Goal: Information Seeking & Learning: Learn about a topic

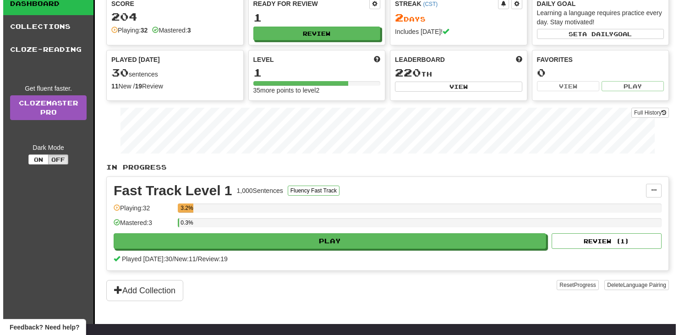
scroll to position [51, 0]
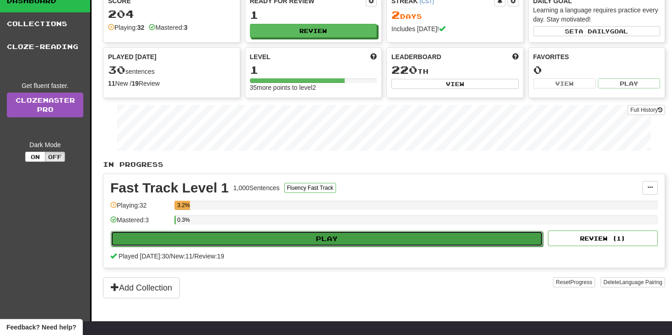
click at [266, 233] on button "Play" at bounding box center [327, 239] width 432 height 16
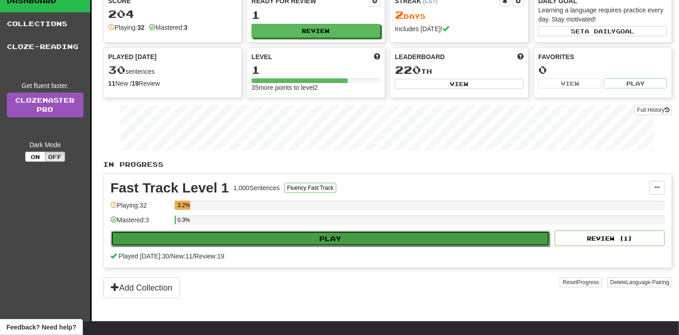
select select "**"
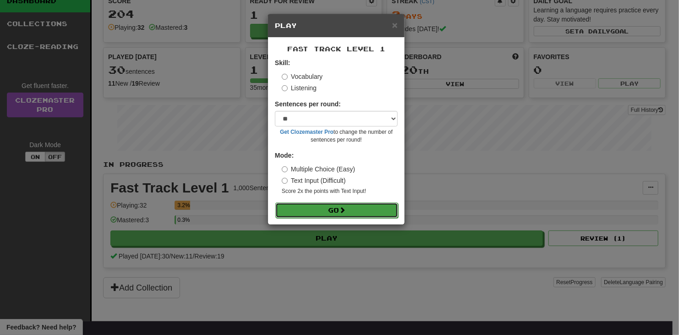
click at [334, 206] on button "Go" at bounding box center [336, 210] width 123 height 16
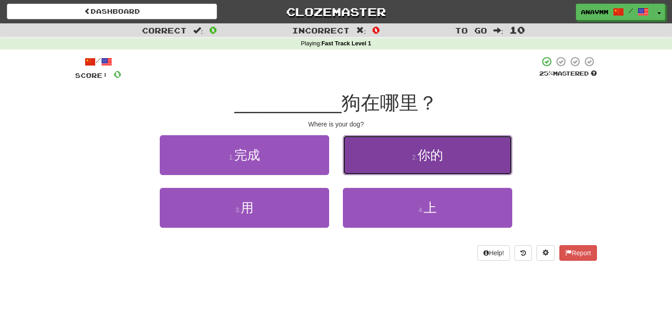
click at [426, 144] on button "2 . 你的" at bounding box center [427, 155] width 169 height 40
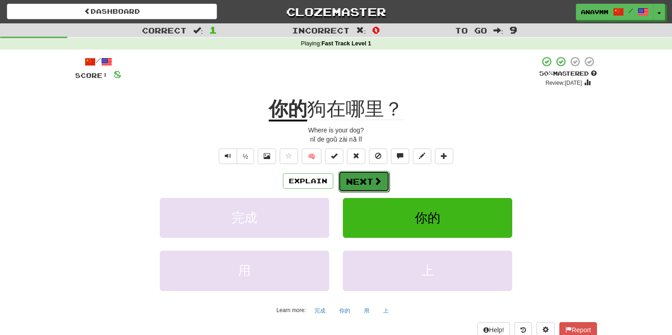
click at [353, 189] on button "Next" at bounding box center [364, 181] width 51 height 21
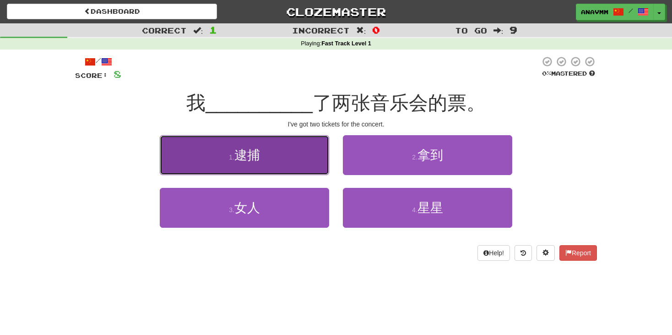
click at [254, 141] on button "1 . 逮捕" at bounding box center [244, 155] width 169 height 40
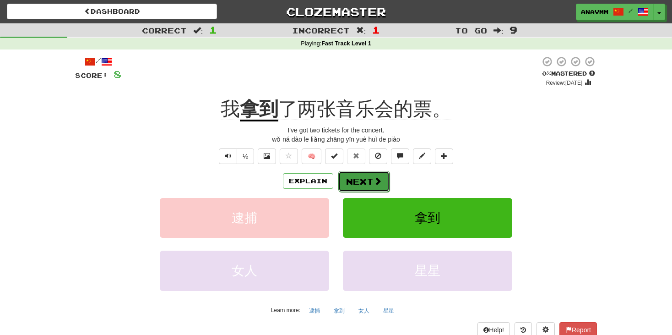
click at [375, 178] on span at bounding box center [378, 181] width 8 height 8
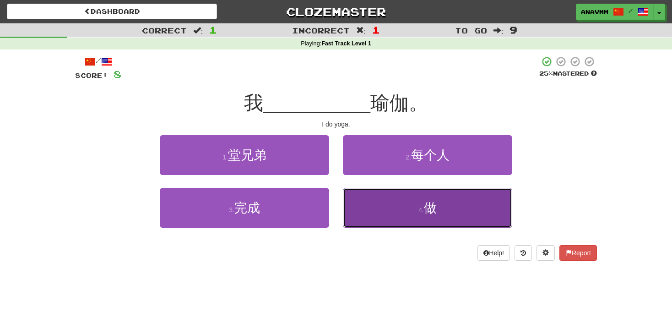
click at [370, 204] on button "4 . 做" at bounding box center [427, 208] width 169 height 40
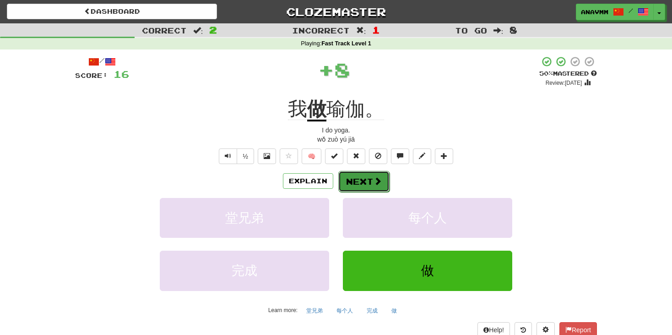
click at [356, 182] on button "Next" at bounding box center [364, 181] width 51 height 21
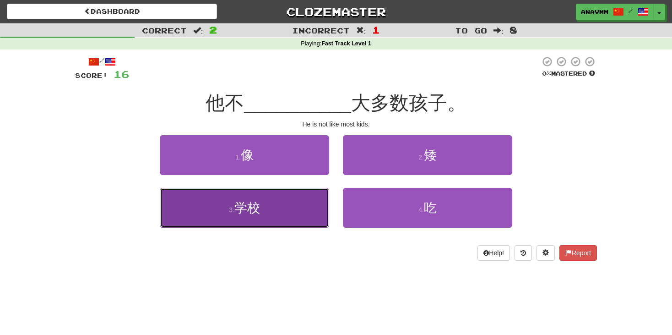
click at [274, 197] on button "3 . 学校" at bounding box center [244, 208] width 169 height 40
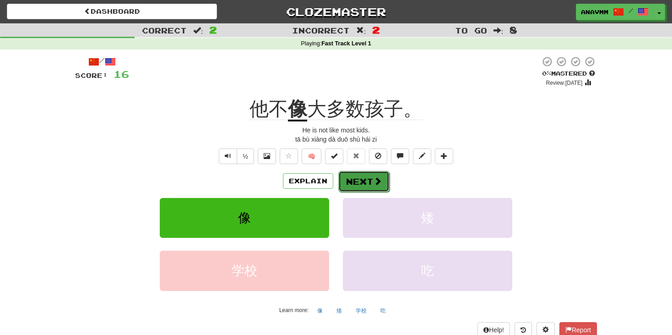
click at [350, 177] on button "Next" at bounding box center [364, 181] width 51 height 21
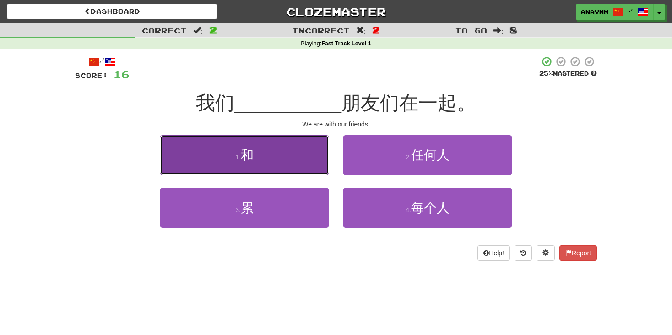
click at [311, 169] on button "1 . 和" at bounding box center [244, 155] width 169 height 40
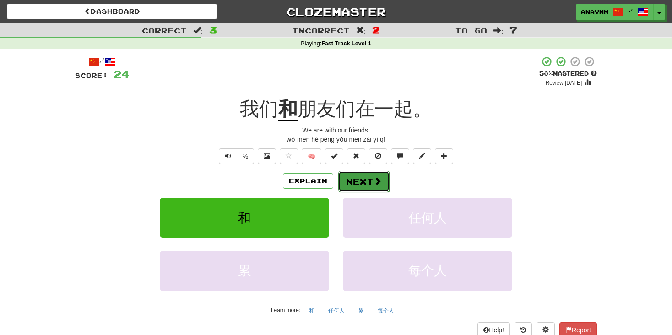
click at [379, 178] on span at bounding box center [378, 181] width 8 height 8
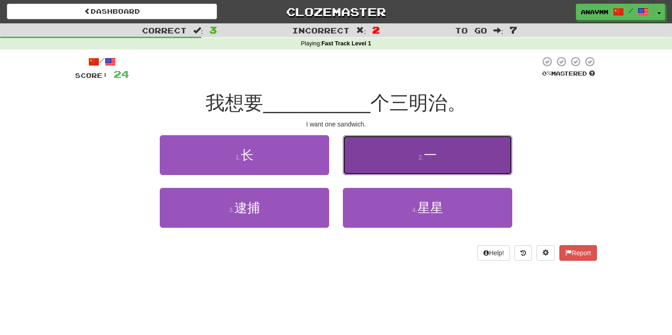
click at [404, 157] on button "2 . 一" at bounding box center [427, 155] width 169 height 40
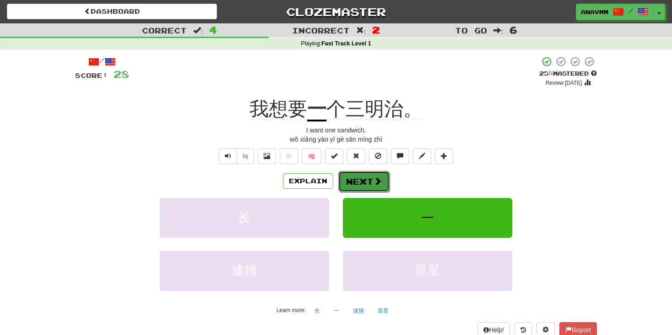
click at [356, 180] on button "Next" at bounding box center [364, 181] width 51 height 21
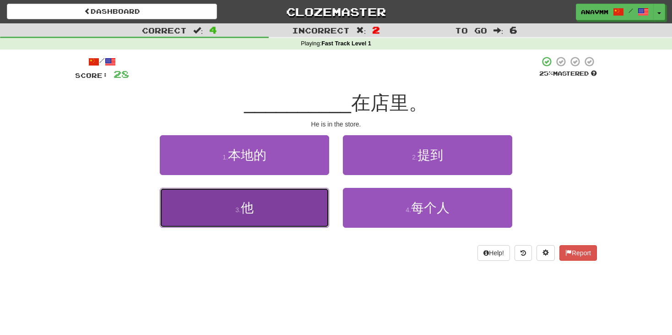
click at [252, 214] on span "他" at bounding box center [247, 208] width 13 height 14
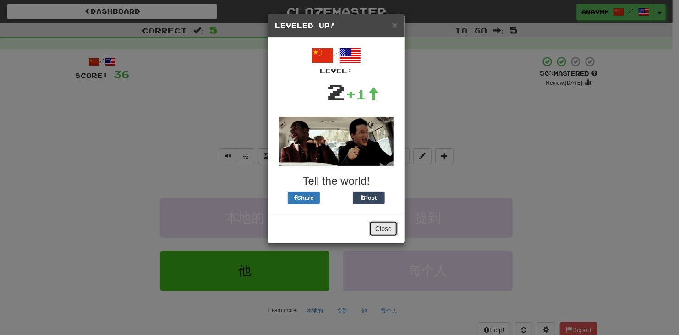
click at [387, 231] on button "Close" at bounding box center [383, 229] width 28 height 16
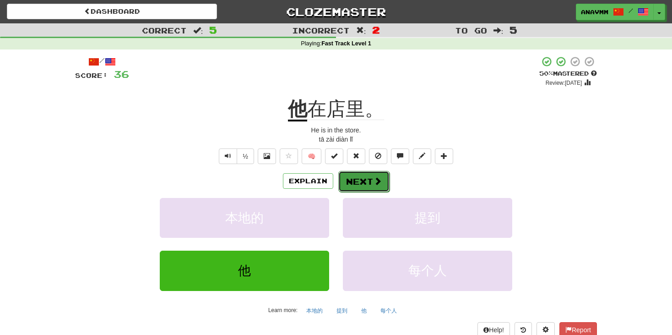
click at [355, 180] on button "Next" at bounding box center [364, 181] width 51 height 21
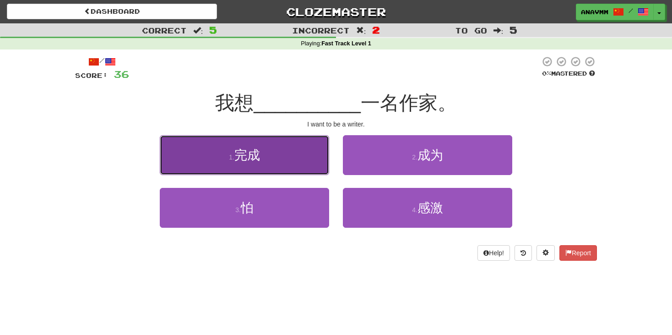
click at [299, 169] on button "1 . 完成" at bounding box center [244, 155] width 169 height 40
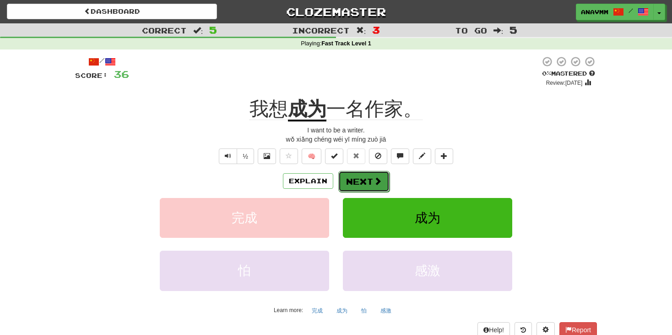
click at [364, 176] on button "Next" at bounding box center [364, 181] width 51 height 21
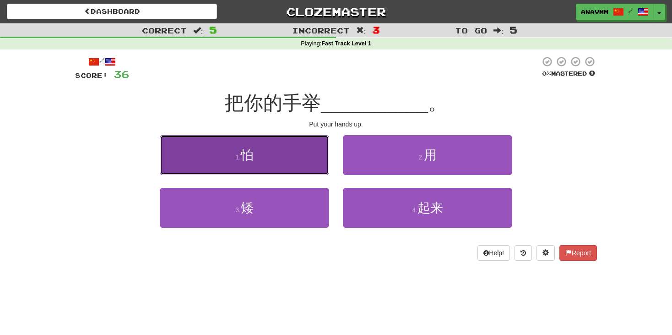
click at [276, 173] on button "1 . 怕" at bounding box center [244, 155] width 169 height 40
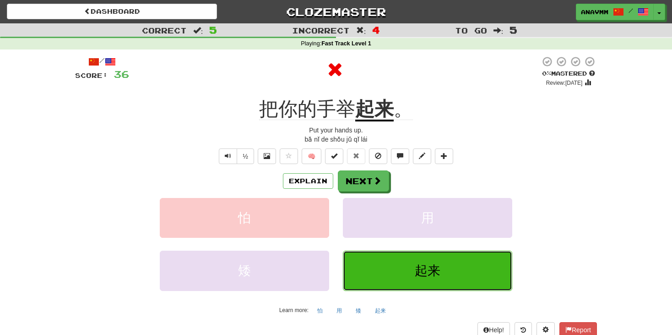
click at [421, 269] on span "起来" at bounding box center [428, 270] width 26 height 14
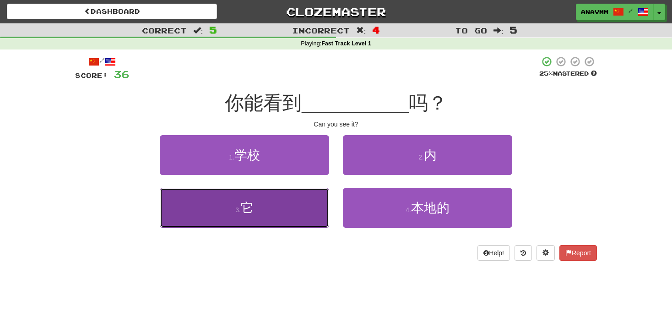
click at [276, 200] on button "3 . 它" at bounding box center [244, 208] width 169 height 40
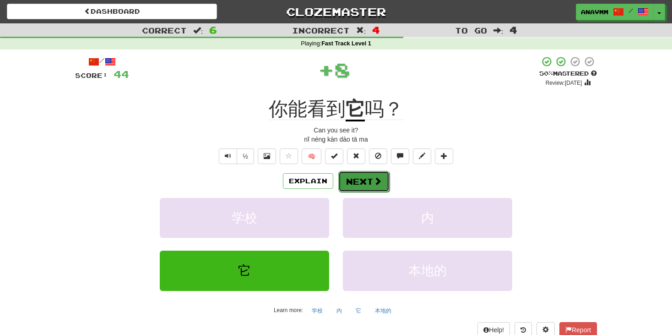
click at [374, 182] on span at bounding box center [378, 181] width 8 height 8
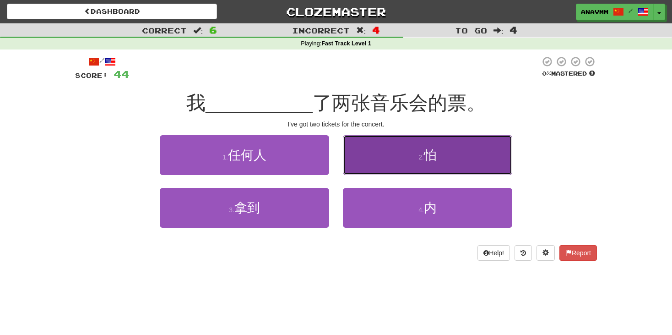
click at [398, 162] on button "2 . 怕" at bounding box center [427, 155] width 169 height 40
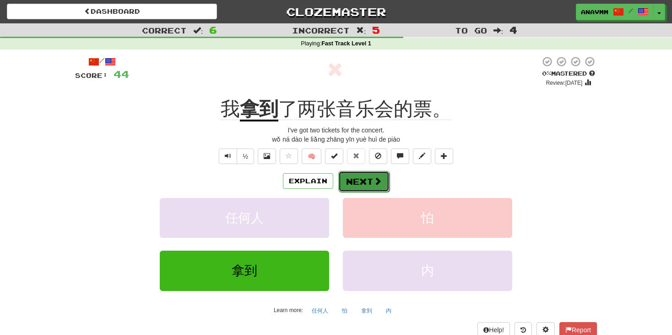
click at [364, 181] on button "Next" at bounding box center [364, 181] width 51 height 21
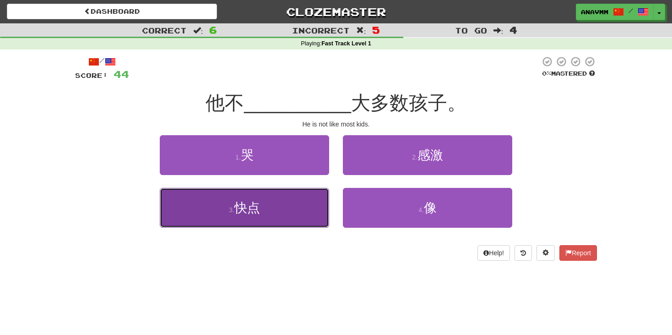
click at [280, 219] on button "3 . 快点" at bounding box center [244, 208] width 169 height 40
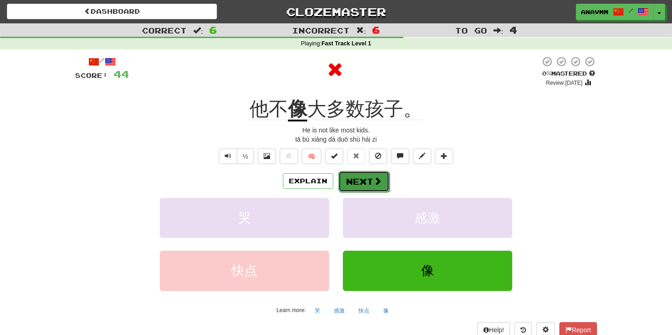
click at [377, 180] on span at bounding box center [378, 181] width 8 height 8
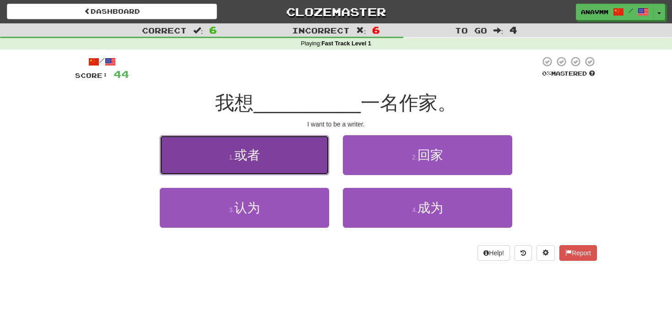
click at [301, 161] on button "1 . 或者" at bounding box center [244, 155] width 169 height 40
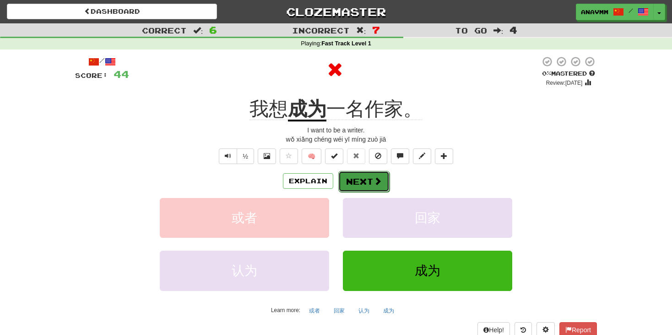
click at [365, 177] on button "Next" at bounding box center [364, 181] width 51 height 21
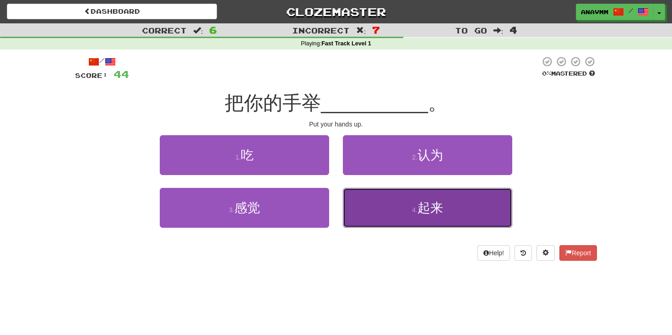
click at [377, 218] on button "4 . 起来" at bounding box center [427, 208] width 169 height 40
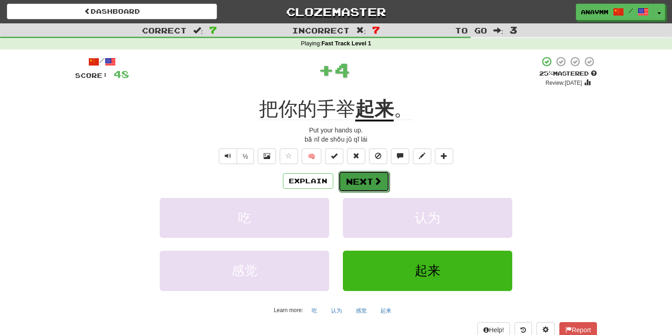
click at [350, 173] on button "Next" at bounding box center [364, 181] width 51 height 21
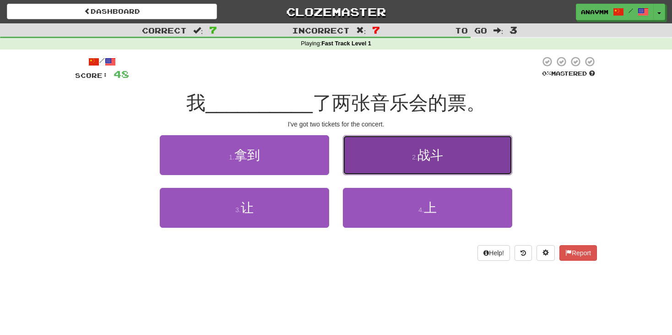
click at [374, 163] on button "2 . 战斗" at bounding box center [427, 155] width 169 height 40
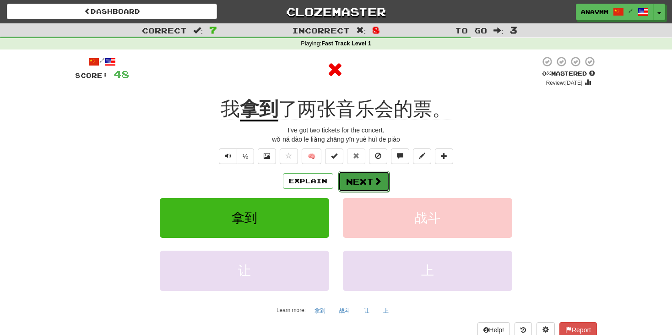
click at [352, 174] on button "Next" at bounding box center [364, 181] width 51 height 21
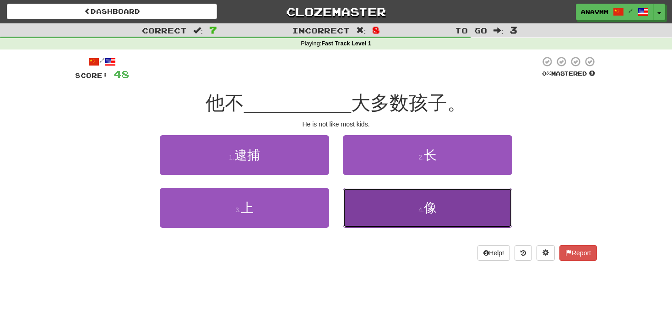
click at [369, 209] on button "4 . 像" at bounding box center [427, 208] width 169 height 40
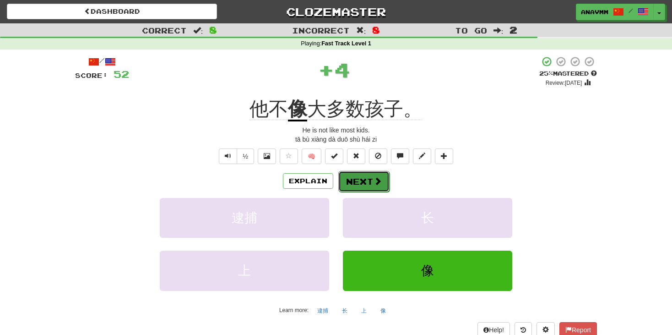
click at [366, 184] on button "Next" at bounding box center [364, 181] width 51 height 21
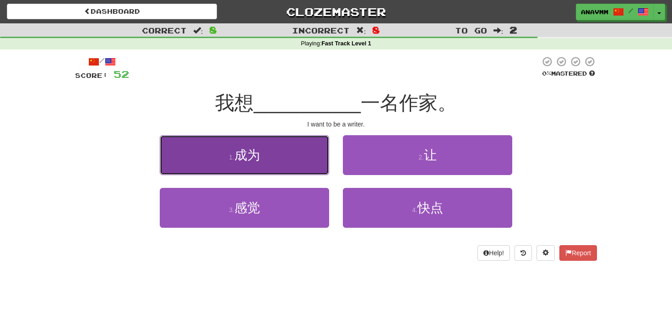
click at [303, 166] on button "1 . 成为" at bounding box center [244, 155] width 169 height 40
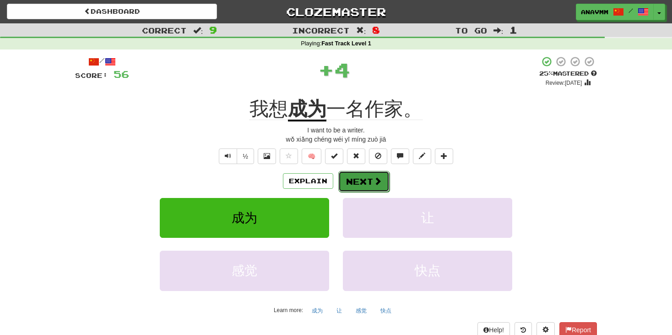
click at [354, 180] on button "Next" at bounding box center [364, 181] width 51 height 21
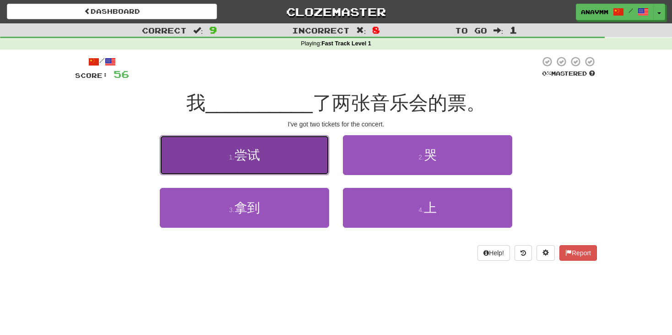
click at [282, 166] on button "1 . 尝试" at bounding box center [244, 155] width 169 height 40
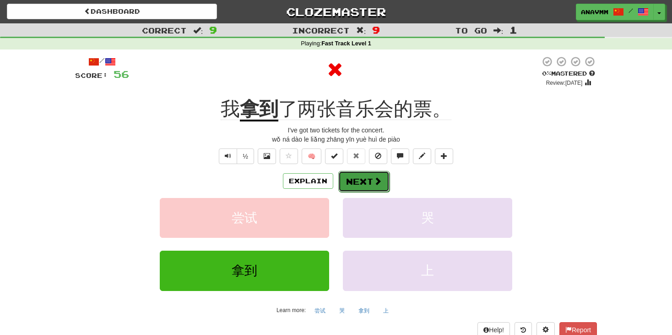
click at [368, 177] on button "Next" at bounding box center [364, 181] width 51 height 21
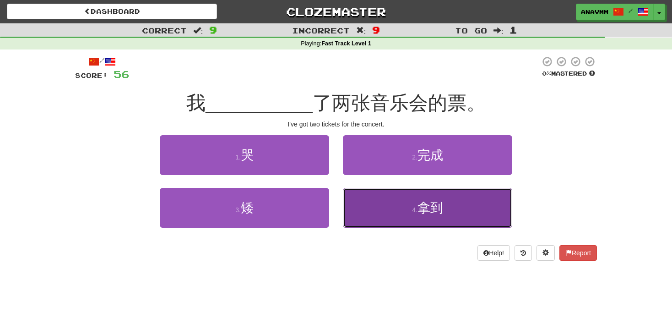
click at [419, 196] on button "4 . 拿到" at bounding box center [427, 208] width 169 height 40
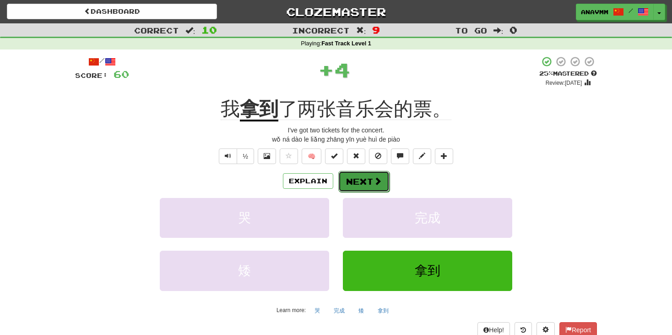
click at [369, 189] on button "Next" at bounding box center [364, 181] width 51 height 21
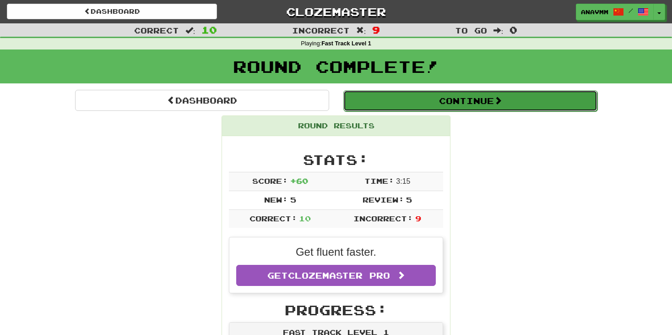
click at [486, 110] on button "Continue" at bounding box center [471, 100] width 254 height 21
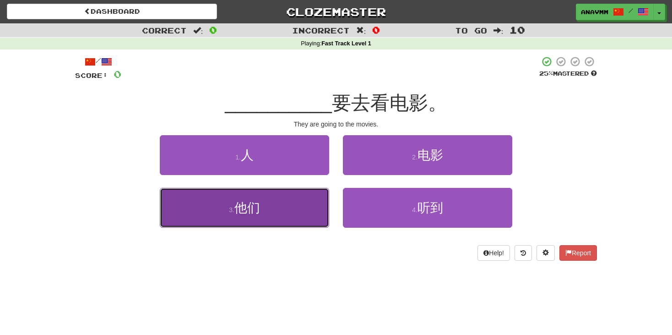
click at [216, 215] on button "3 . 他们" at bounding box center [244, 208] width 169 height 40
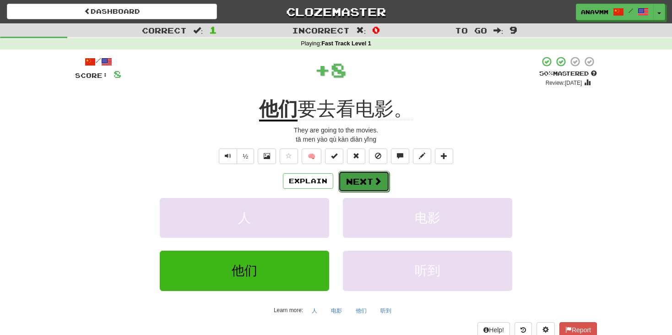
click at [367, 179] on button "Next" at bounding box center [364, 181] width 51 height 21
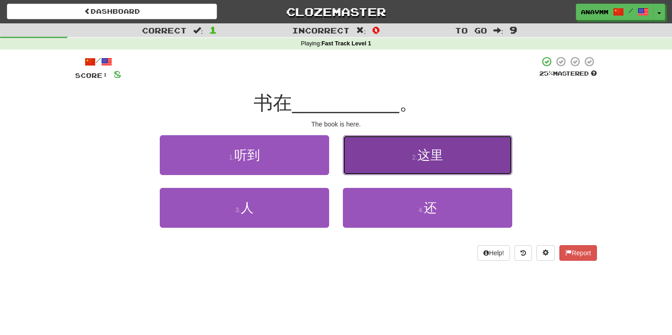
click at [385, 158] on button "2 . 这里" at bounding box center [427, 155] width 169 height 40
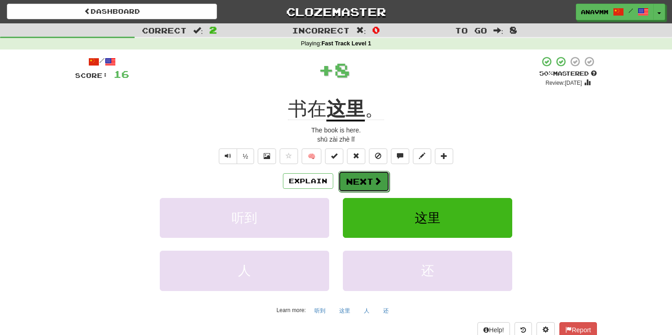
click at [367, 180] on button "Next" at bounding box center [364, 181] width 51 height 21
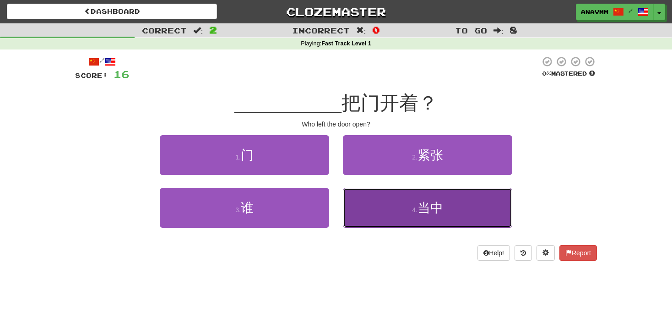
click at [370, 204] on button "4 . 当中" at bounding box center [427, 208] width 169 height 40
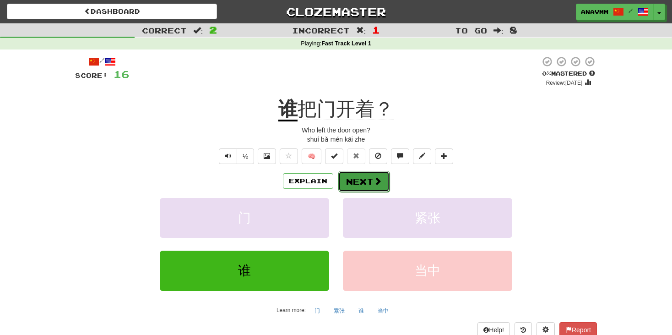
click at [365, 183] on button "Next" at bounding box center [364, 181] width 51 height 21
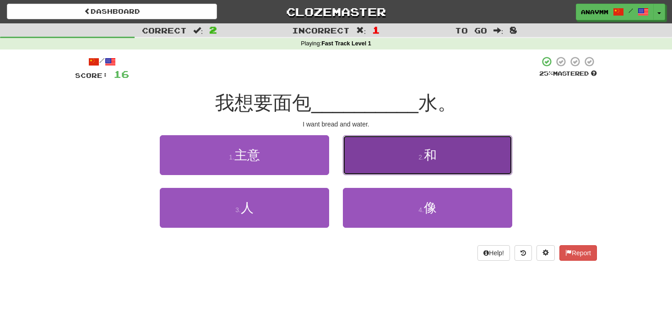
click at [386, 163] on button "2 . 和" at bounding box center [427, 155] width 169 height 40
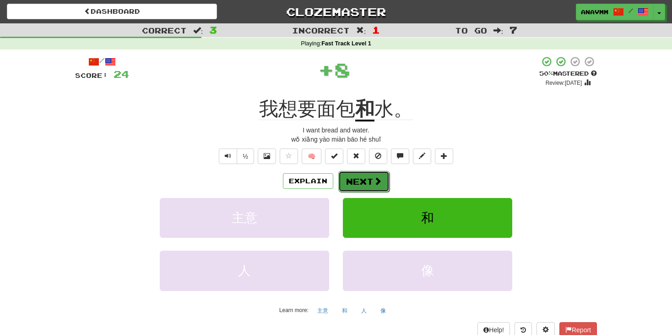
click at [366, 179] on button "Next" at bounding box center [364, 181] width 51 height 21
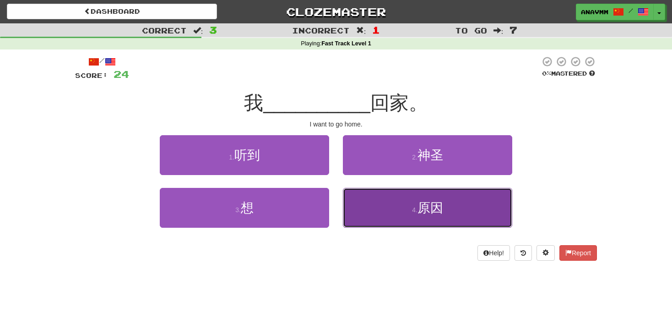
click at [368, 194] on button "4 . 原因" at bounding box center [427, 208] width 169 height 40
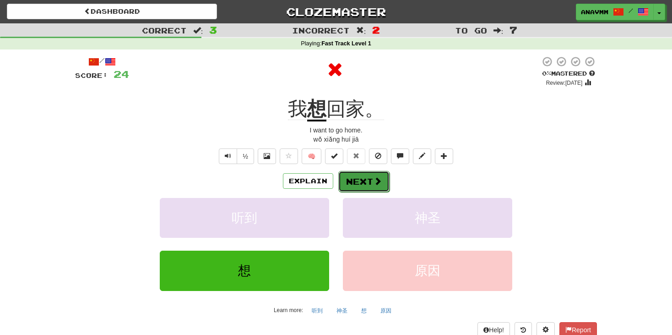
click at [362, 187] on button "Next" at bounding box center [364, 181] width 51 height 21
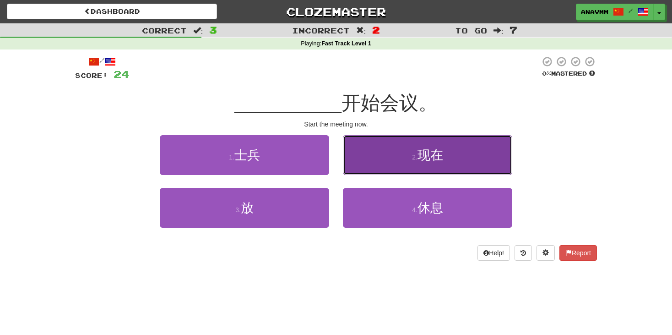
click at [359, 159] on button "2 . 现在" at bounding box center [427, 155] width 169 height 40
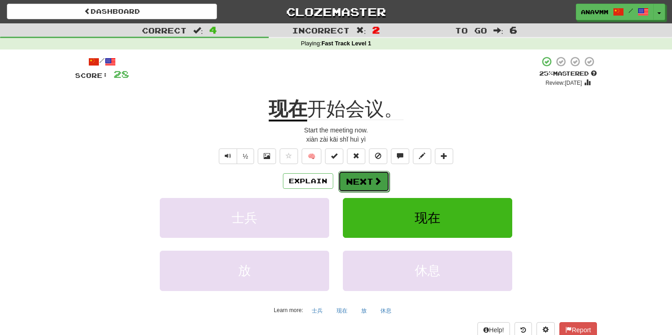
click at [354, 180] on button "Next" at bounding box center [364, 181] width 51 height 21
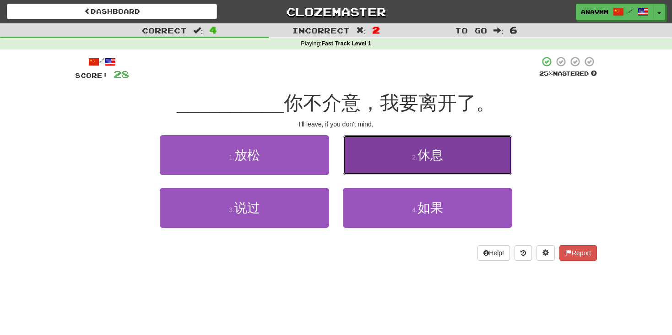
click at [363, 158] on button "2 . 休息" at bounding box center [427, 155] width 169 height 40
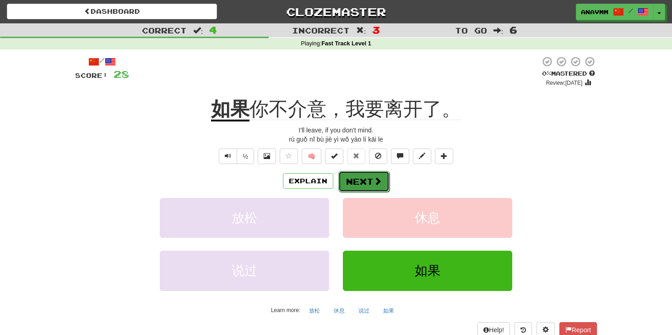
click at [364, 189] on button "Next" at bounding box center [364, 181] width 51 height 21
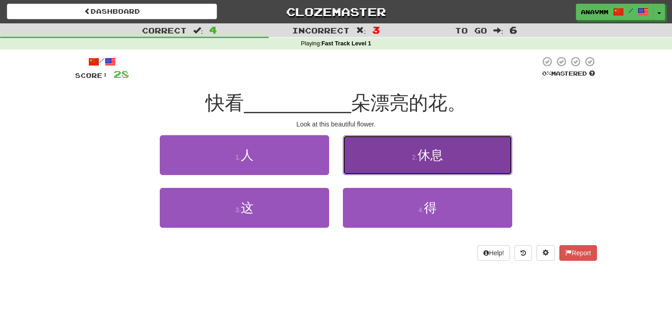
click at [375, 155] on button "2 . 休息" at bounding box center [427, 155] width 169 height 40
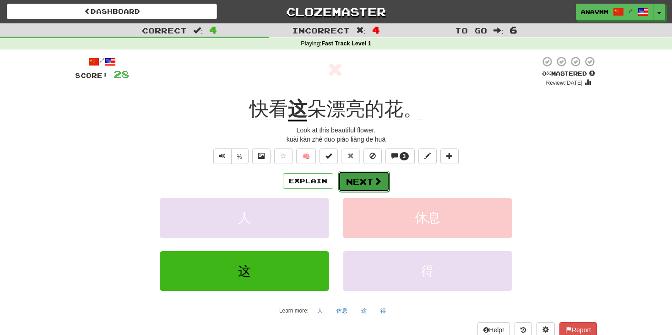
click at [361, 177] on button "Next" at bounding box center [364, 181] width 51 height 21
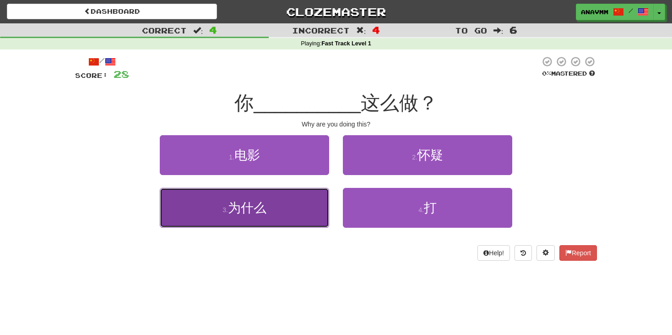
click at [295, 205] on button "3 . 为什么" at bounding box center [244, 208] width 169 height 40
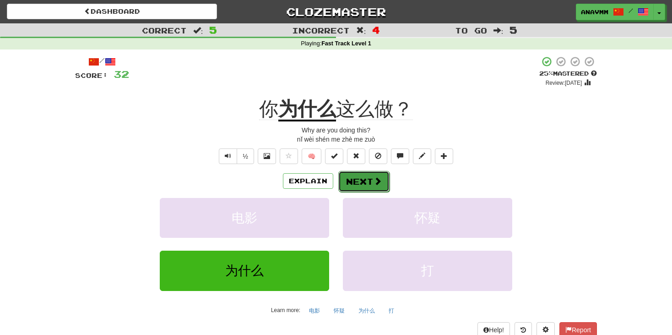
click at [352, 185] on button "Next" at bounding box center [364, 181] width 51 height 21
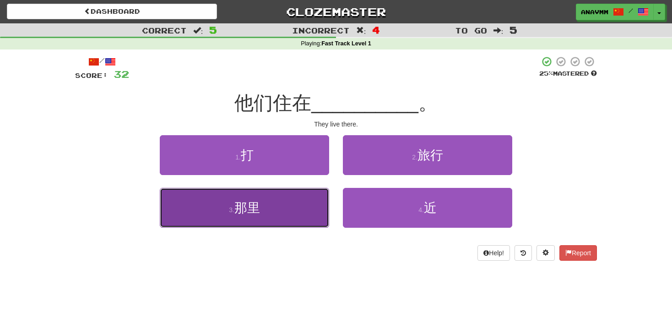
click at [289, 211] on button "3 . 那里" at bounding box center [244, 208] width 169 height 40
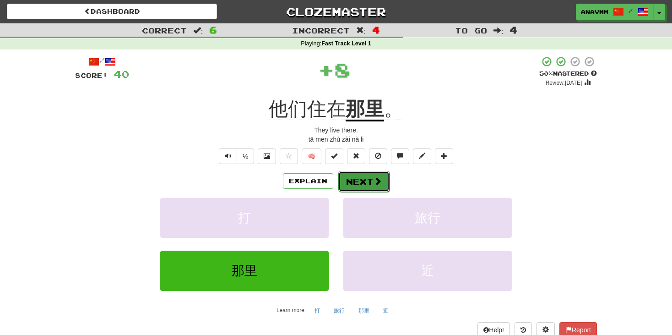
click at [368, 186] on button "Next" at bounding box center [364, 181] width 51 height 21
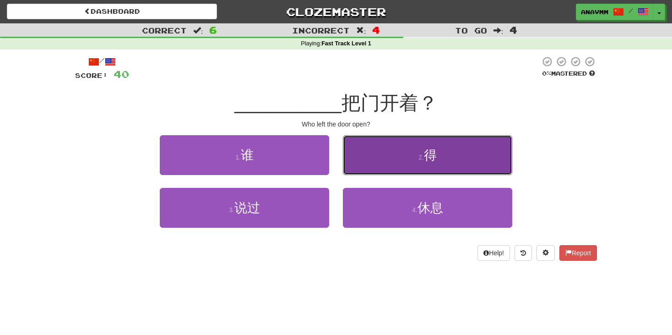
click at [416, 163] on button "2 . 得" at bounding box center [427, 155] width 169 height 40
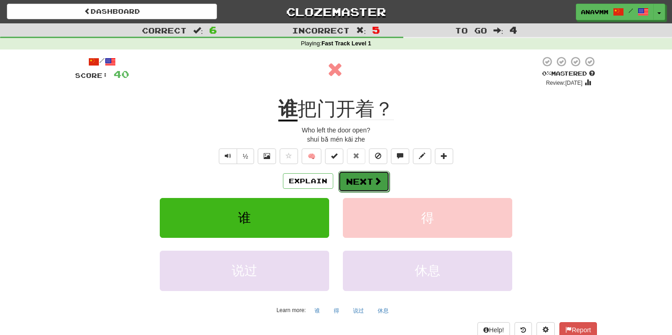
click at [374, 180] on span at bounding box center [378, 181] width 8 height 8
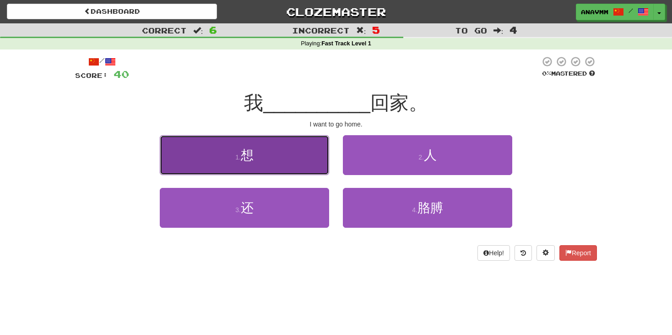
click at [291, 159] on button "1 . 想" at bounding box center [244, 155] width 169 height 40
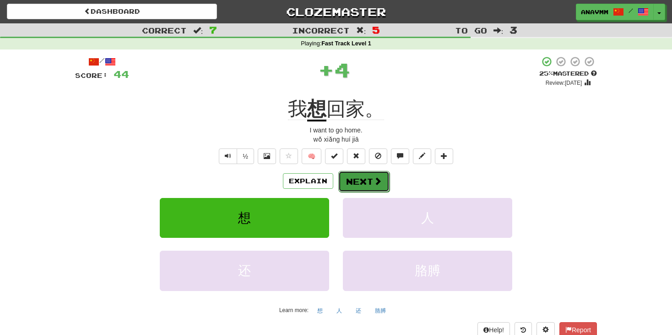
click at [376, 178] on span at bounding box center [378, 181] width 8 height 8
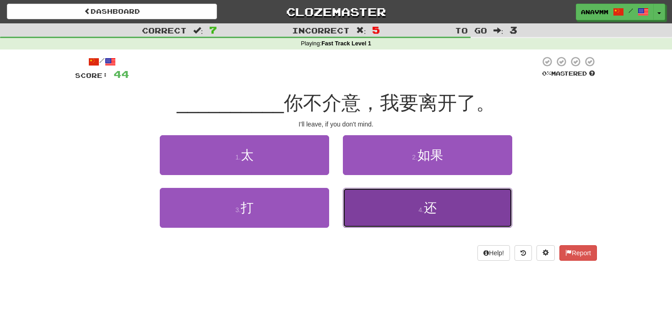
click at [401, 194] on button "4 . 还" at bounding box center [427, 208] width 169 height 40
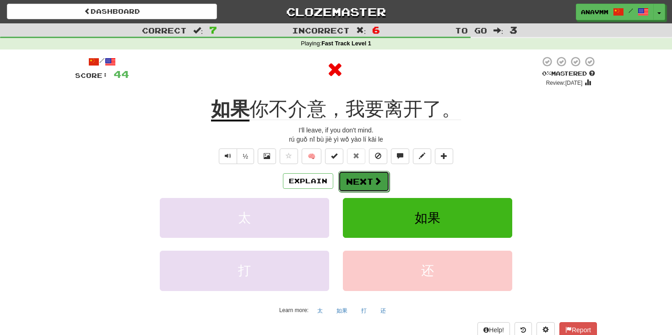
click at [363, 183] on button "Next" at bounding box center [364, 181] width 51 height 21
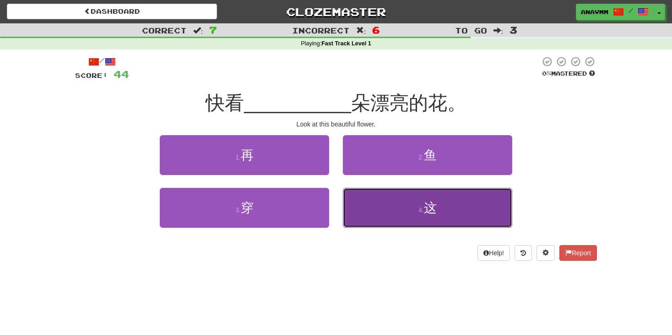
click at [397, 197] on button "4 . 这" at bounding box center [427, 208] width 169 height 40
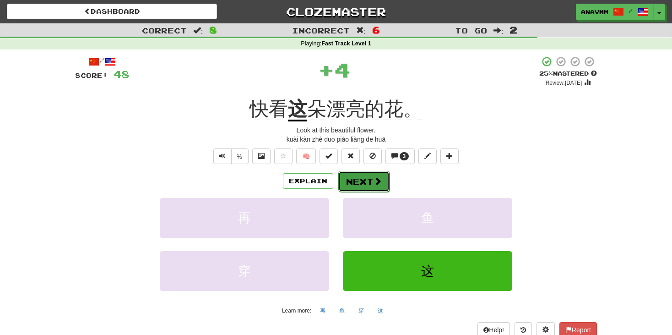
click at [364, 187] on button "Next" at bounding box center [364, 181] width 51 height 21
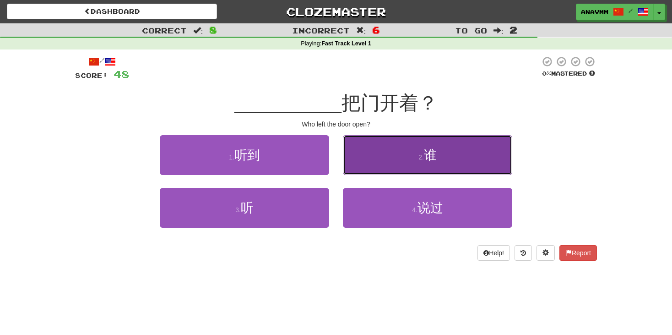
click at [397, 168] on button "2 . 谁" at bounding box center [427, 155] width 169 height 40
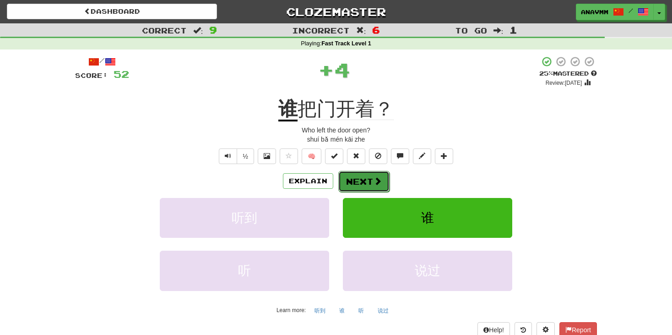
click at [368, 175] on button "Next" at bounding box center [364, 181] width 51 height 21
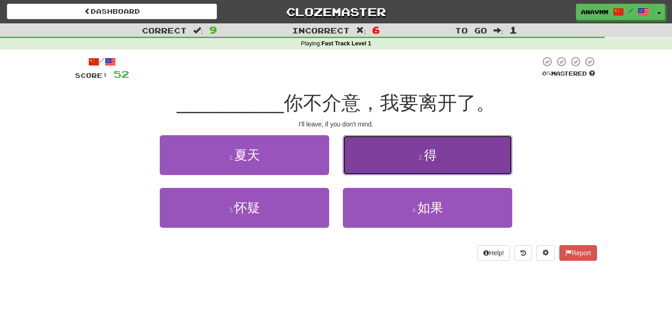
click at [377, 152] on button "2 . 得" at bounding box center [427, 155] width 169 height 40
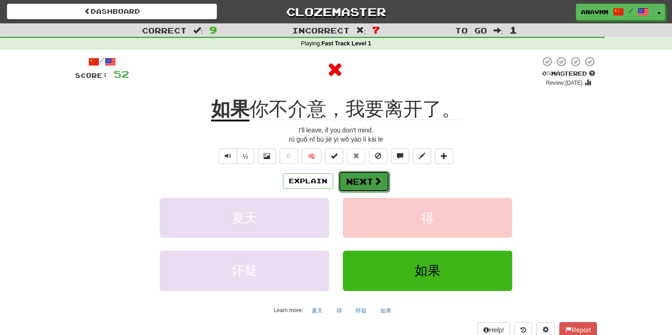
click at [362, 180] on button "Next" at bounding box center [364, 181] width 51 height 21
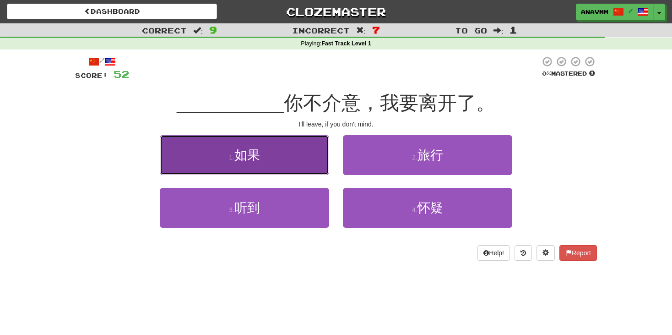
click at [284, 165] on button "1 . 如果" at bounding box center [244, 155] width 169 height 40
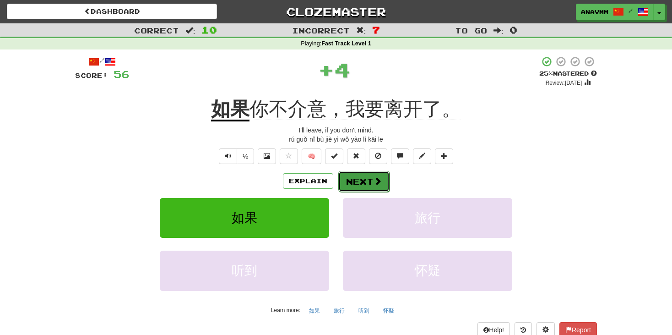
click at [375, 185] on span at bounding box center [378, 181] width 8 height 8
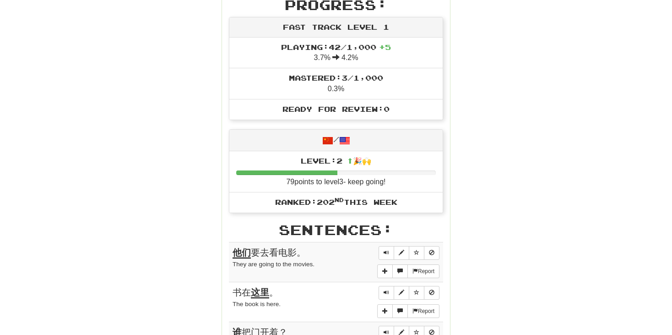
scroll to position [304, 0]
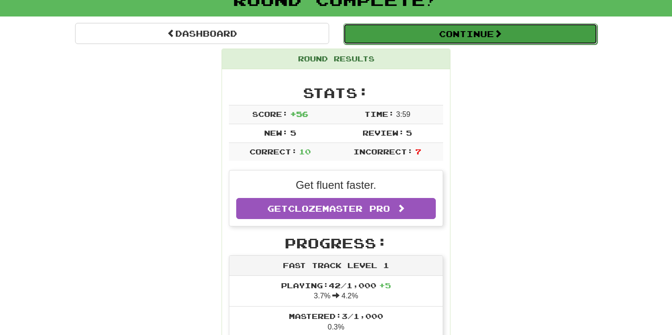
click at [481, 36] on button "Continue" at bounding box center [471, 33] width 254 height 21
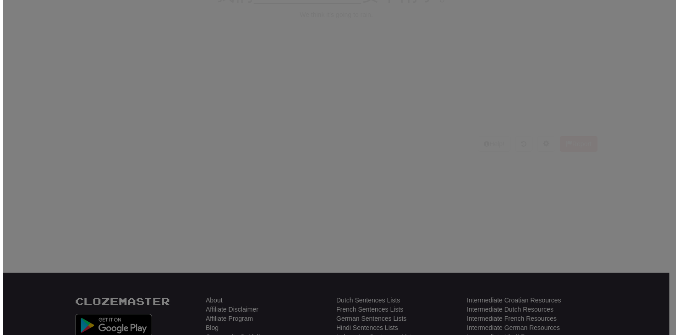
scroll to position [67, 0]
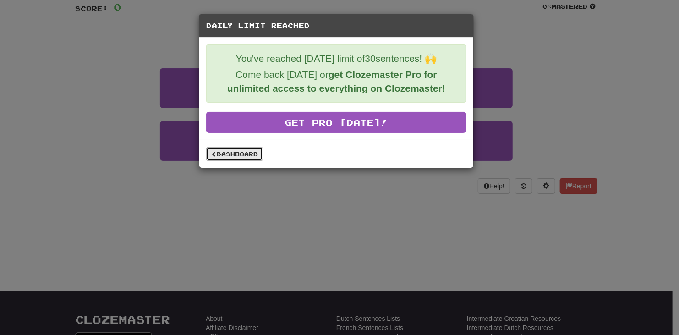
click at [240, 156] on link "Dashboard" at bounding box center [234, 154] width 57 height 14
